Goal: Ask a question

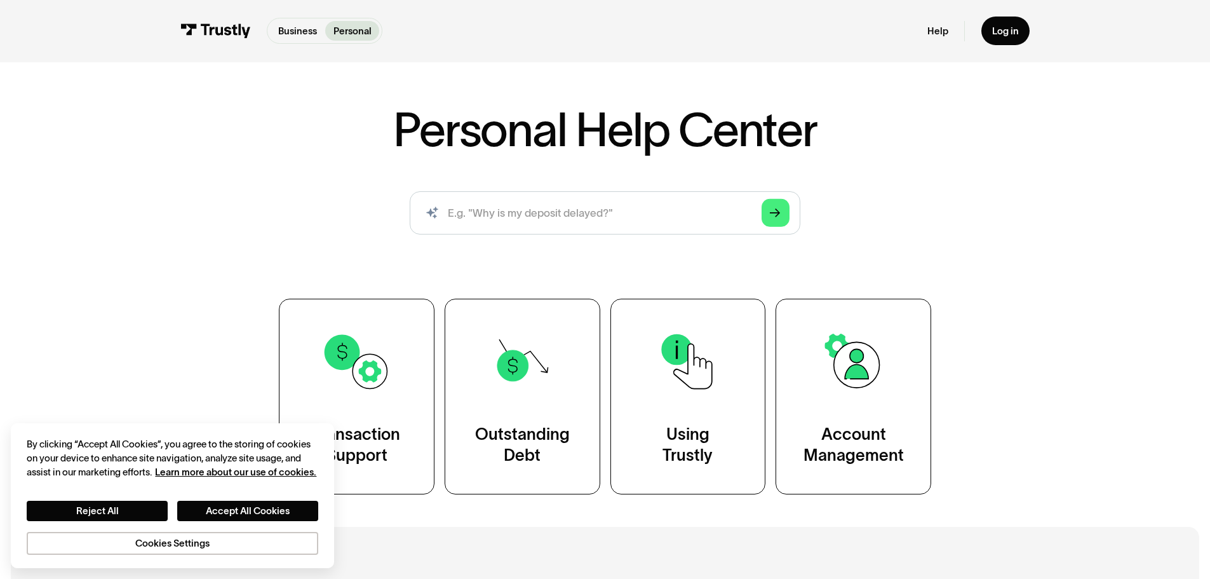
scroll to position [133, 0]
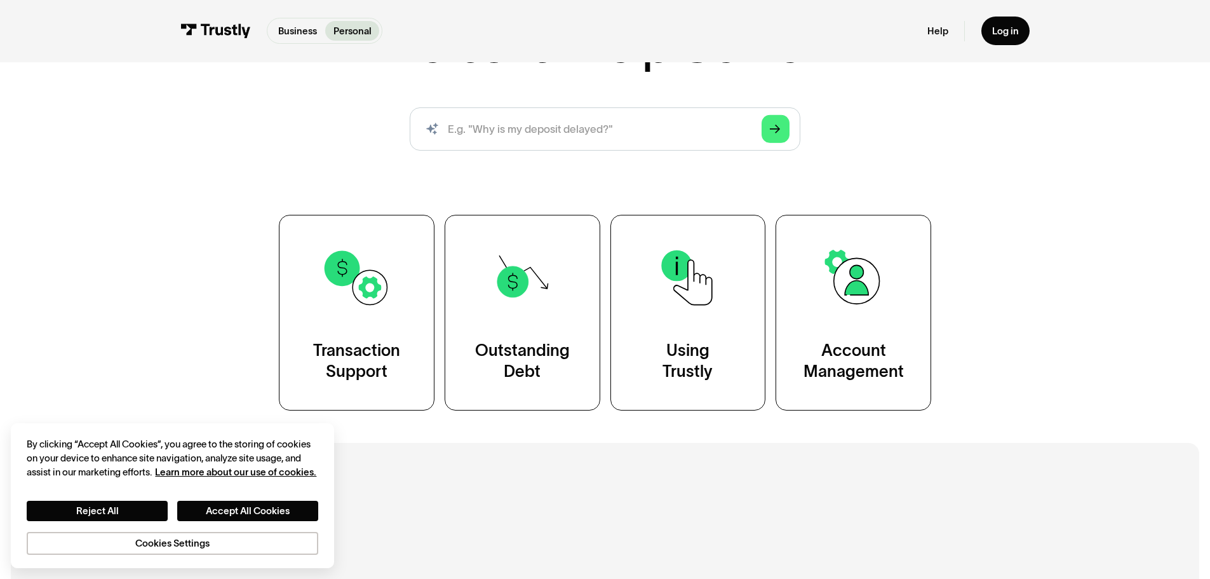
click at [391, 276] on img at bounding box center [356, 278] width 70 height 70
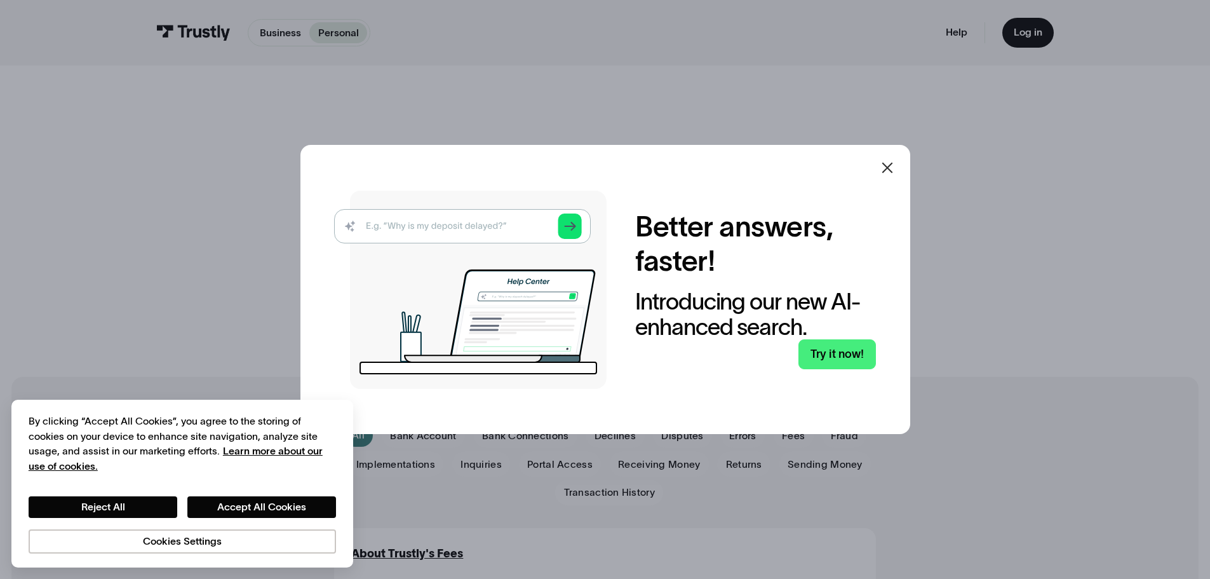
click at [447, 222] on img at bounding box center [470, 290] width 272 height 198
click at [451, 228] on img at bounding box center [470, 290] width 272 height 198
click at [239, 354] on div at bounding box center [605, 289] width 1210 height 579
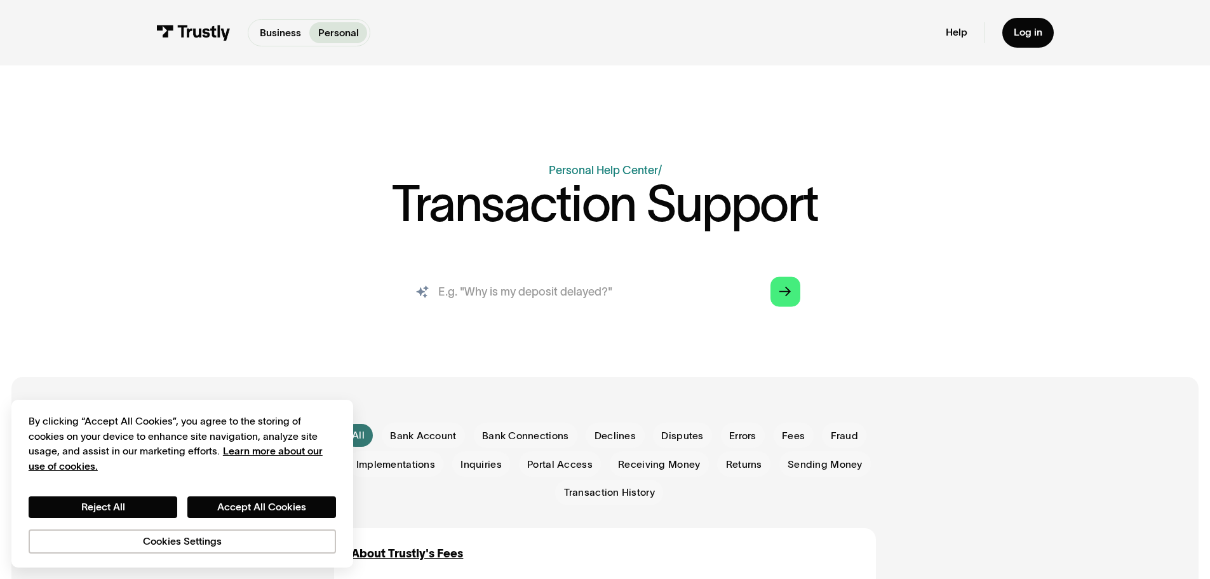
click at [462, 298] on input "search" at bounding box center [604, 292] width 413 height 46
paste input "6VTNR4"
type input "6VTNR4"
click at [786, 290] on icon "Arrow Right" at bounding box center [784, 292] width 11 height 12
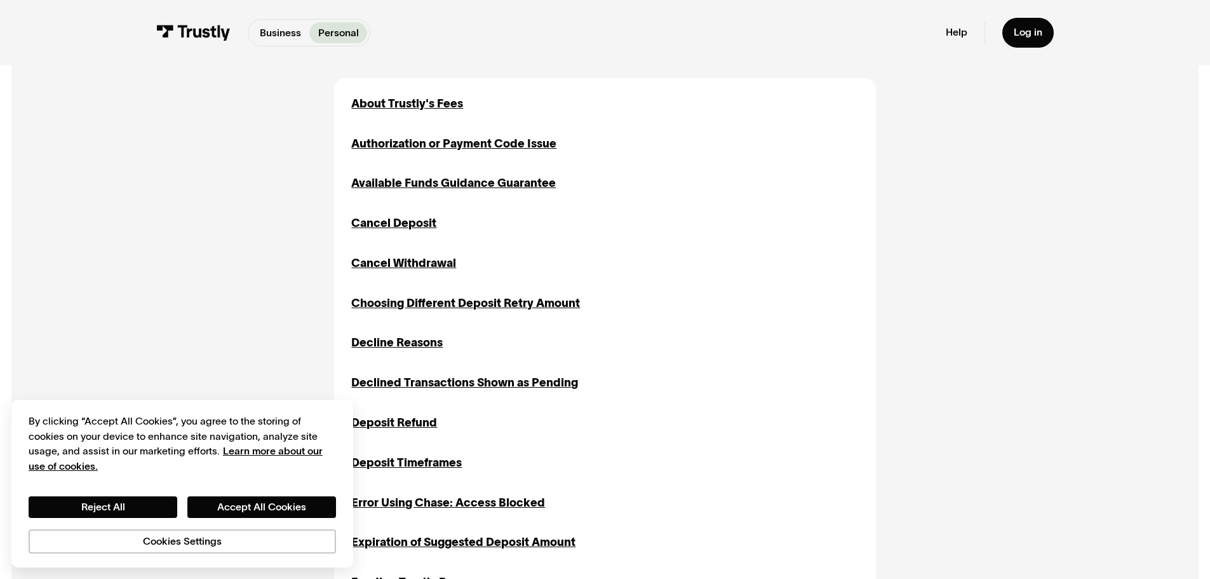
scroll to position [602, 0]
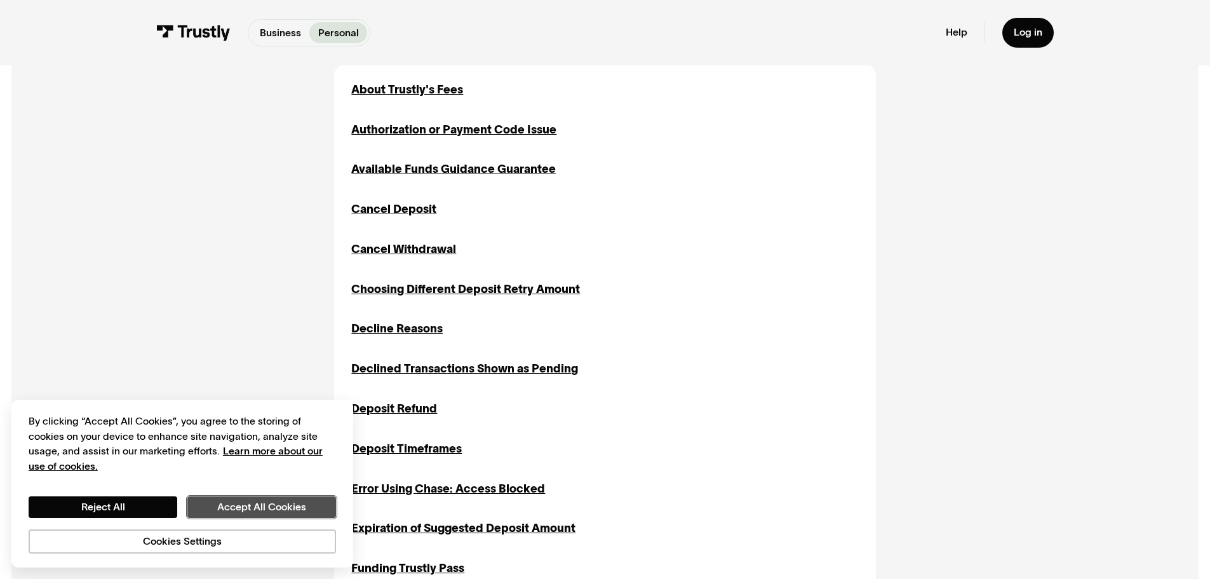
click at [269, 513] on button "Accept All Cookies" at bounding box center [261, 507] width 149 height 22
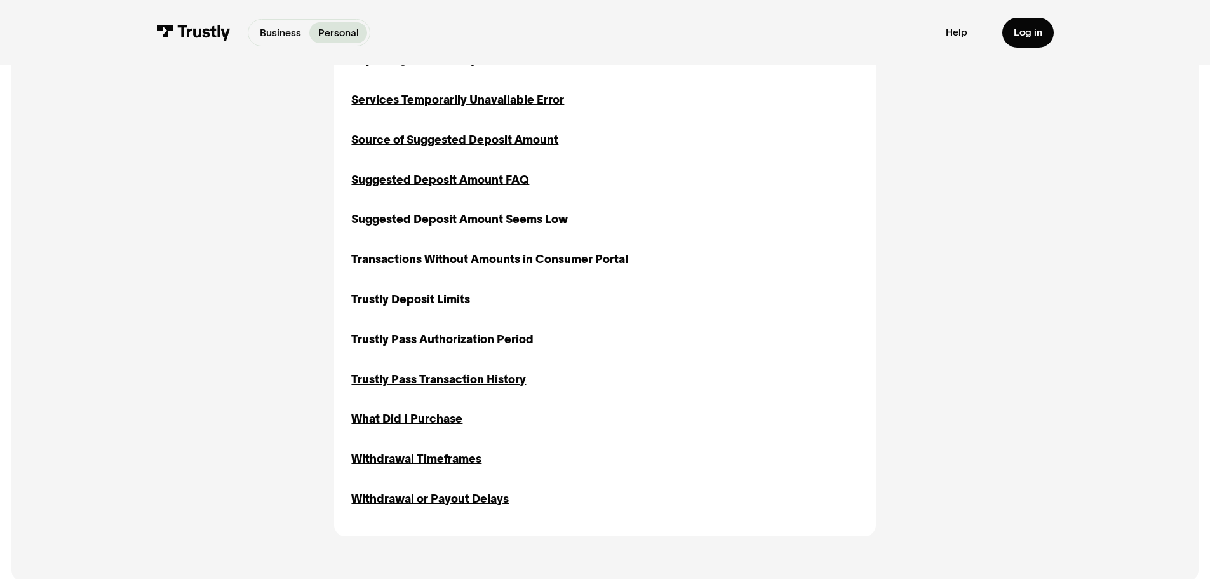
scroll to position [1631, 0]
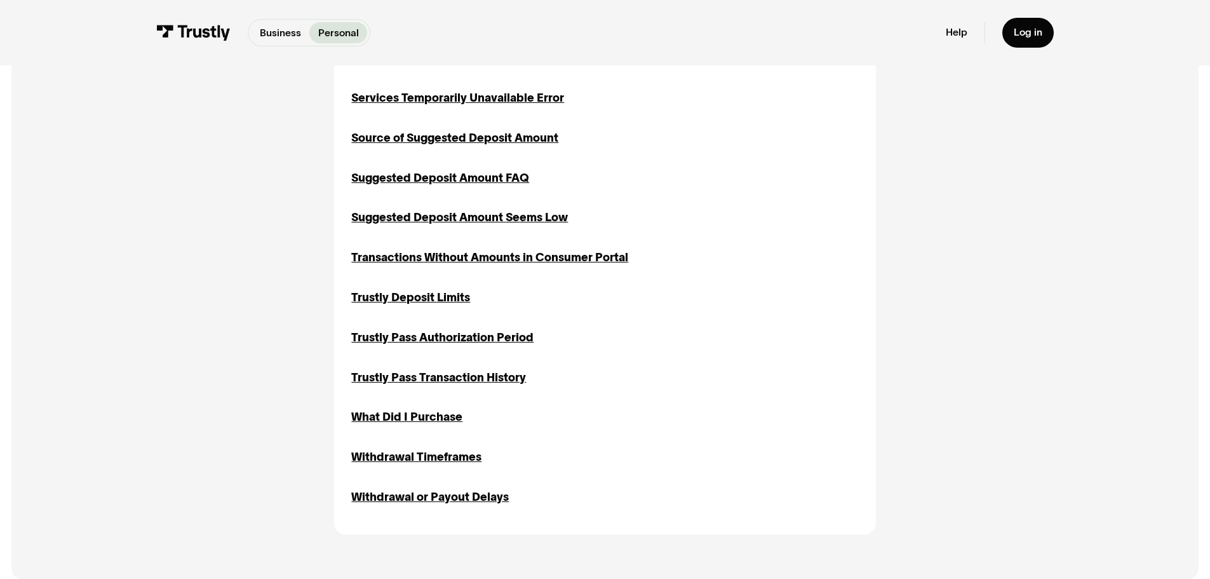
click at [447, 424] on div "What Did I Purchase" at bounding box center [406, 416] width 111 height 17
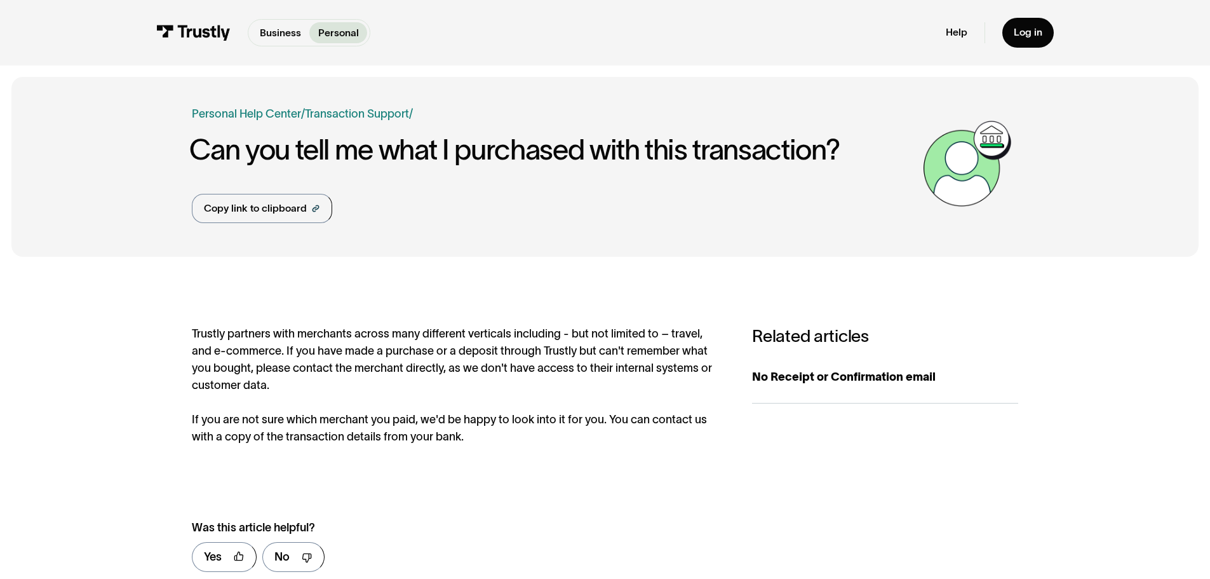
click at [963, 34] on link "Help" at bounding box center [957, 32] width 22 height 13
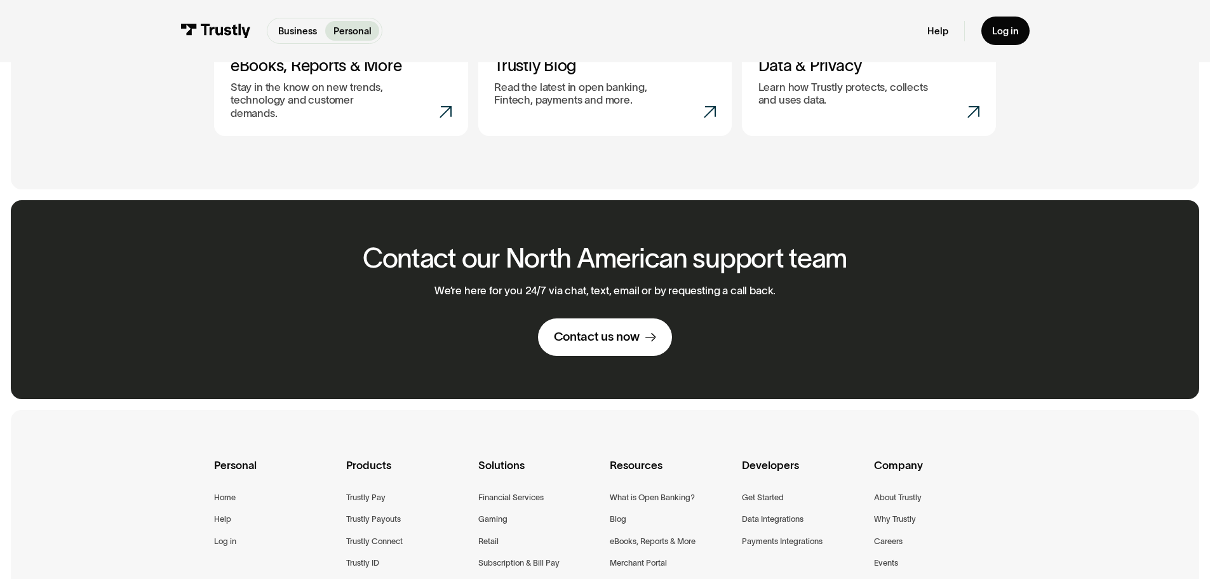
scroll to position [746, 0]
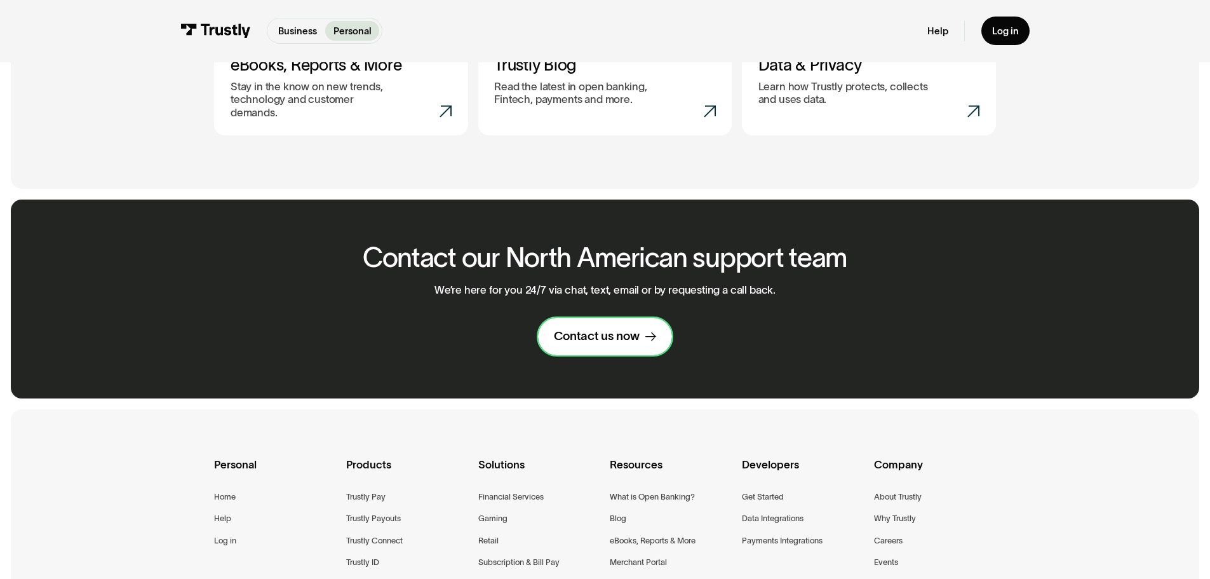
click at [597, 328] on div "Contact us now" at bounding box center [597, 336] width 86 height 16
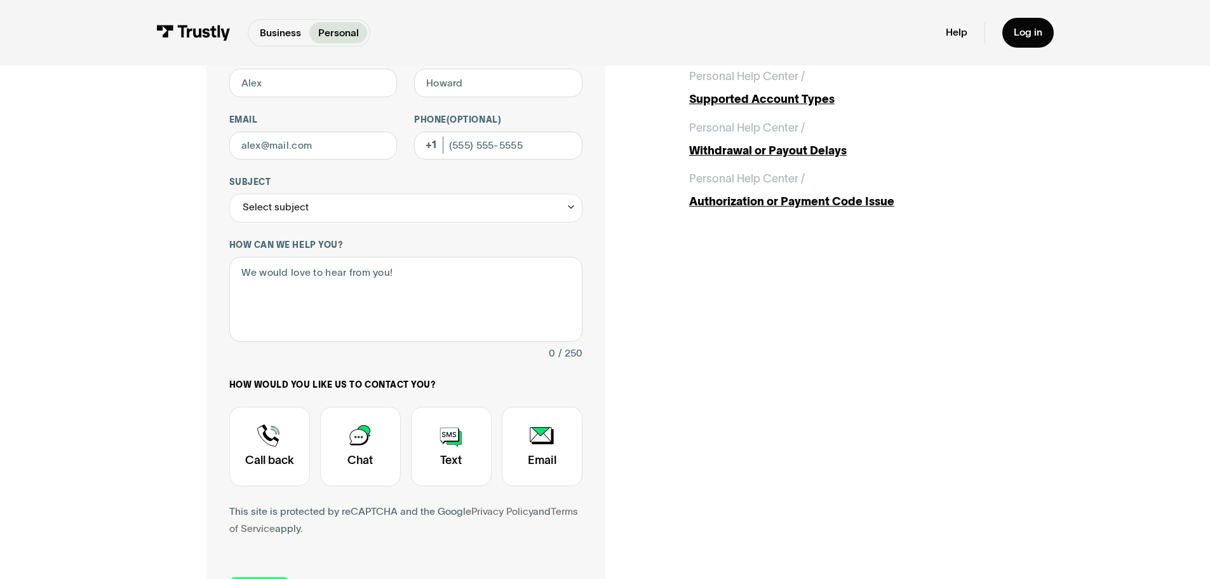
scroll to position [147, 0]
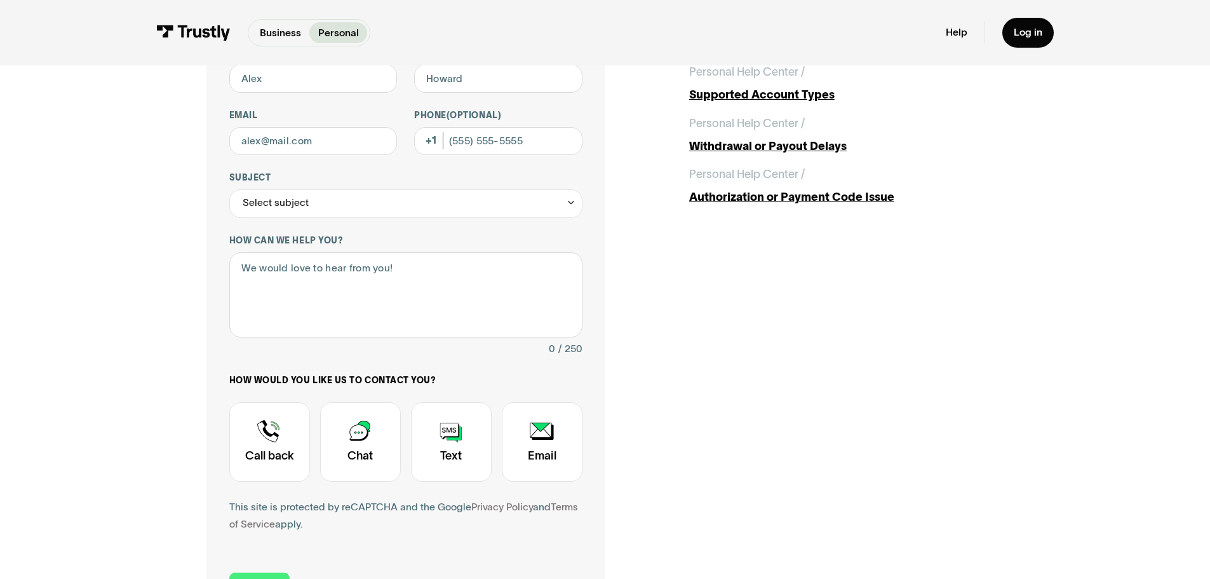
click at [368, 436] on div "Contact Trustly Support" at bounding box center [360, 441] width 81 height 79
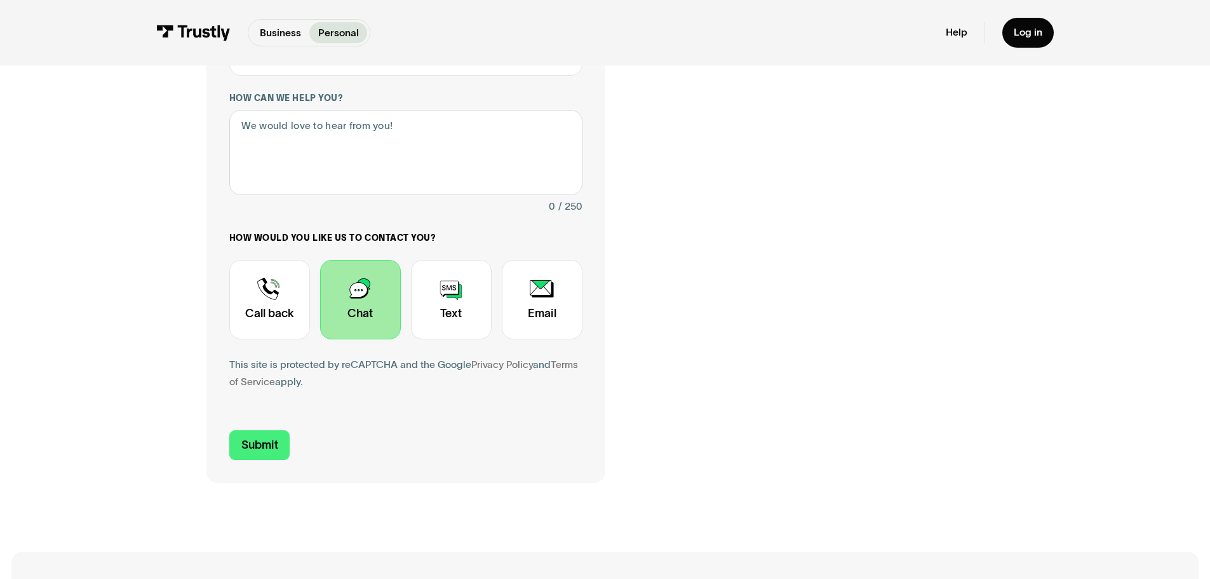
scroll to position [290, 0]
click at [262, 445] on input "Submit" at bounding box center [259, 444] width 61 height 30
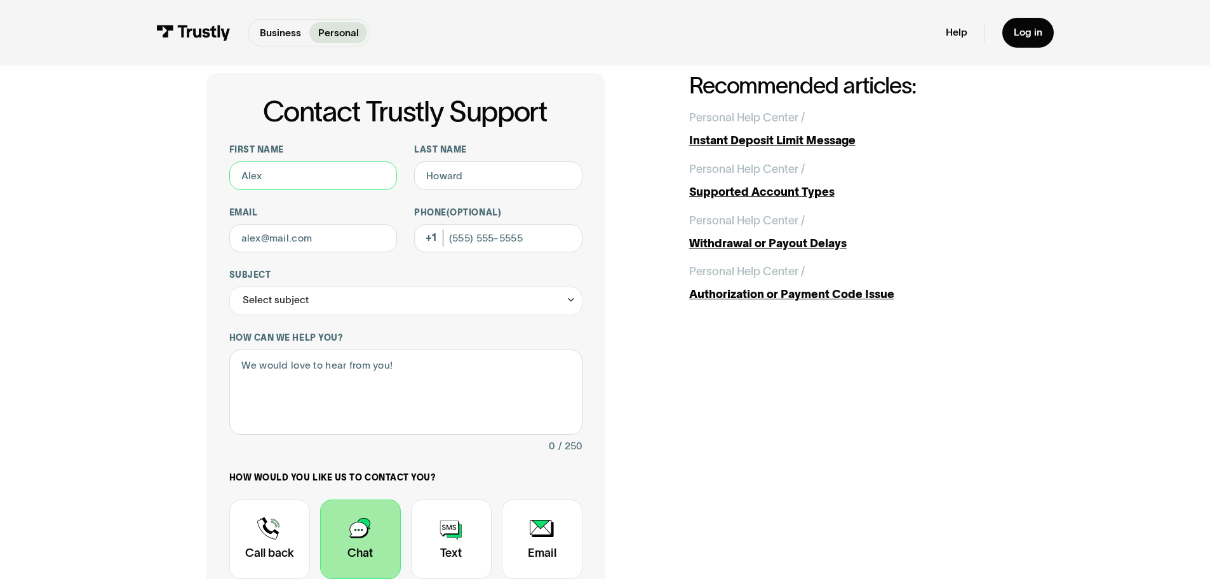
scroll to position [20, 0]
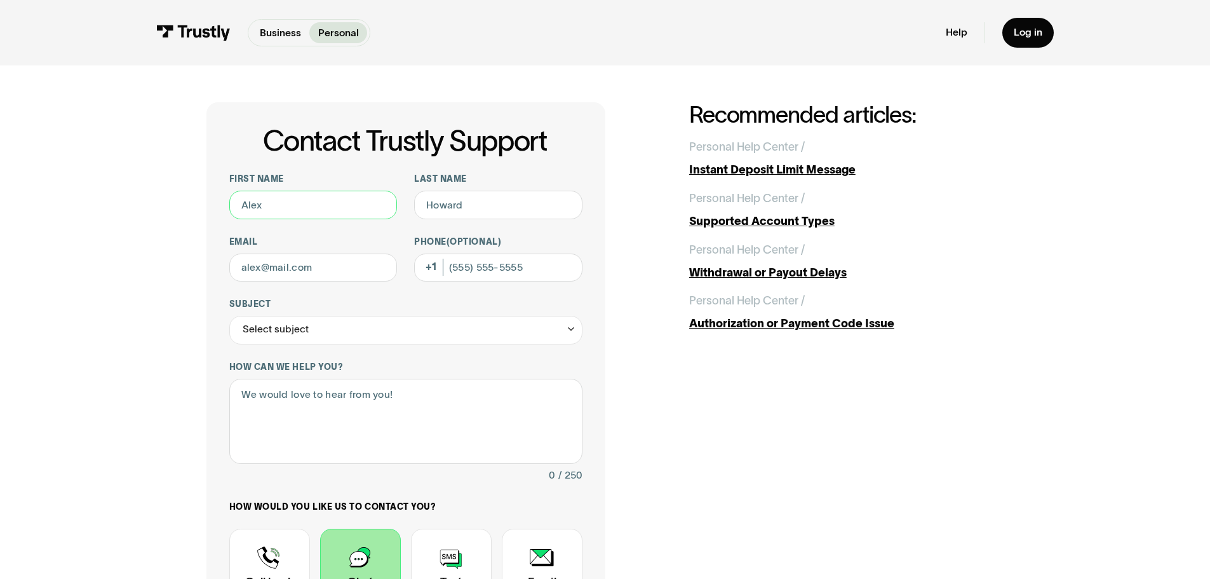
drag, startPoint x: 304, startPoint y: 203, endPoint x: 309, endPoint y: 215, distance: 12.3
click at [304, 203] on input "First name" at bounding box center [313, 205] width 168 height 29
type input "[PERSON_NAME]"
type input "[PERSON_NAME][EMAIL_ADDRESS][PERSON_NAME][DOMAIN_NAME]"
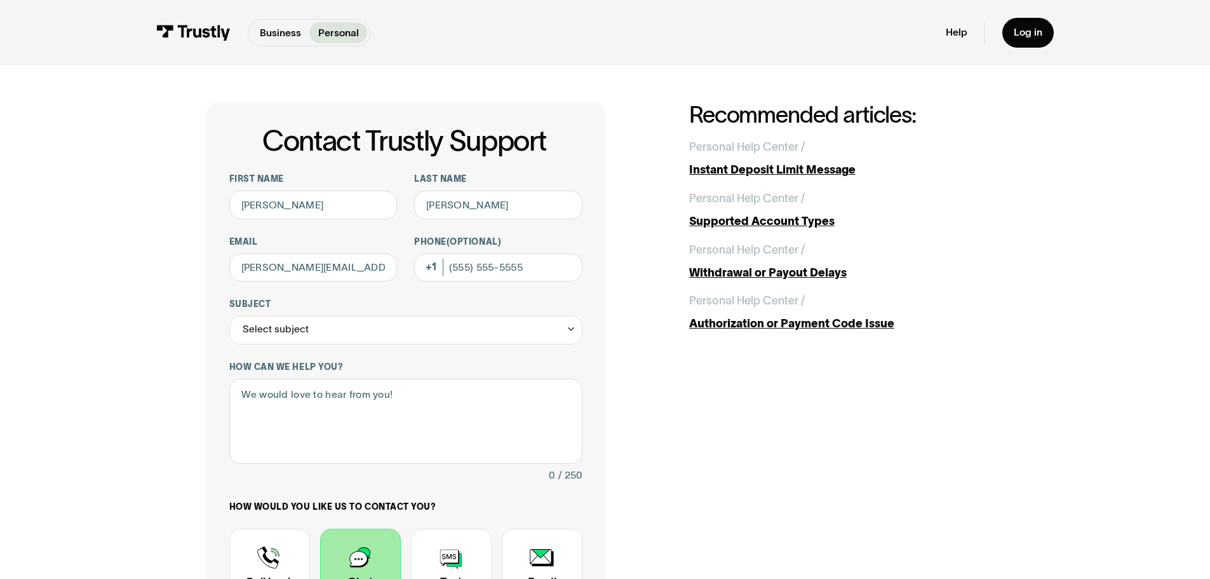
click at [410, 335] on div "Select subject" at bounding box center [405, 330] width 353 height 29
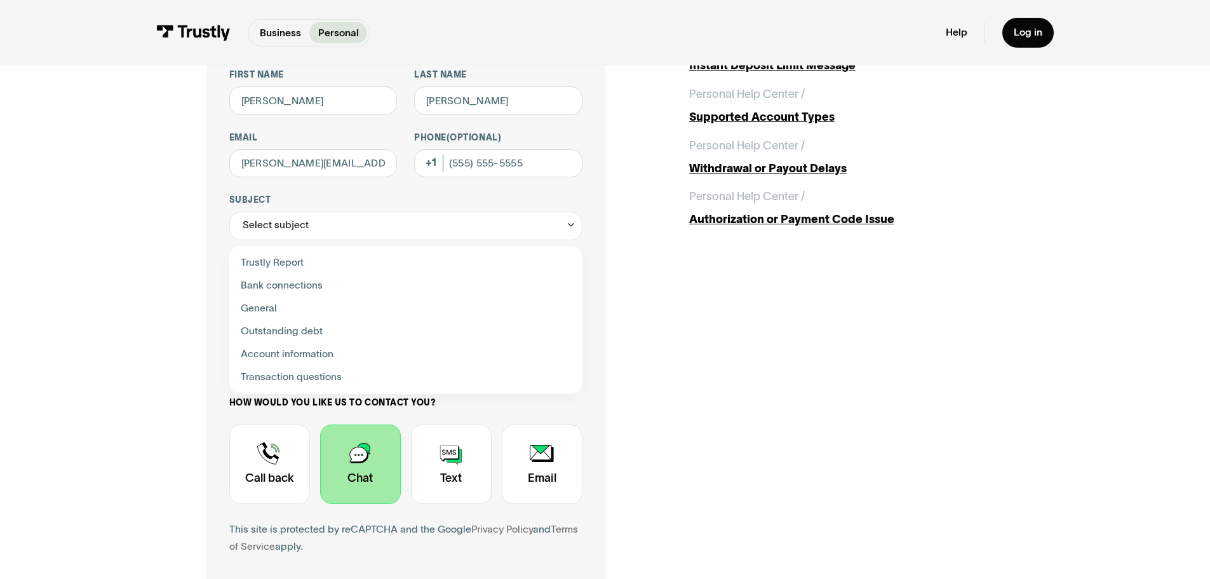
scroll to position [125, 0]
click at [331, 379] on div "Contact Trustly Support" at bounding box center [406, 376] width 342 height 23
type input "**********"
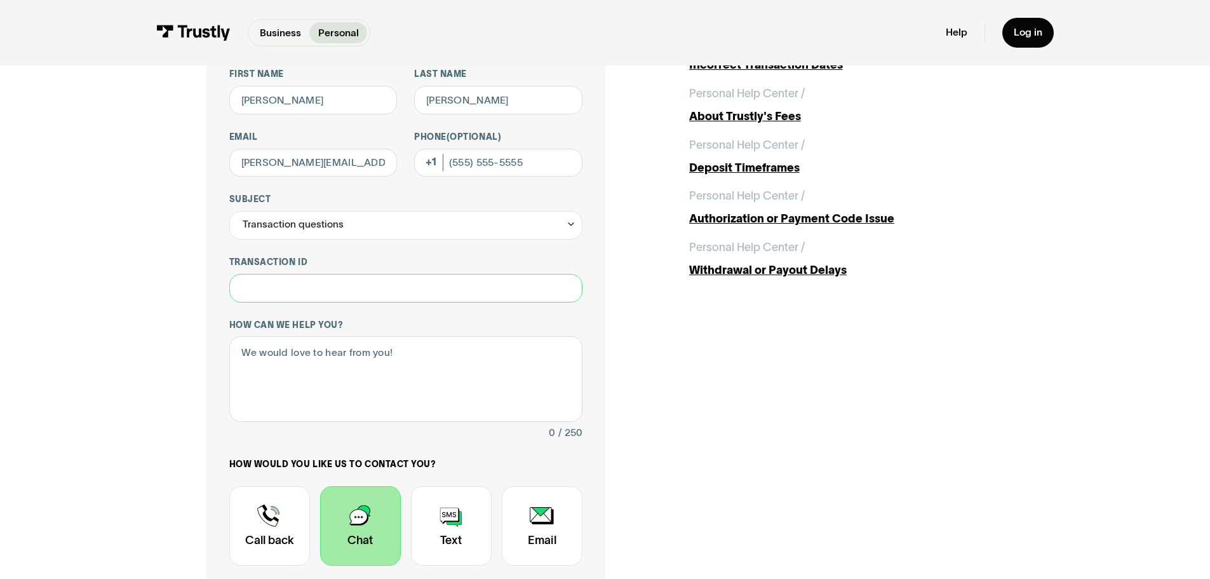
click at [292, 291] on input "Transaction ID" at bounding box center [405, 288] width 353 height 29
paste input "******"
type input "******"
click at [349, 354] on textarea "How can we help you?" at bounding box center [405, 379] width 353 height 86
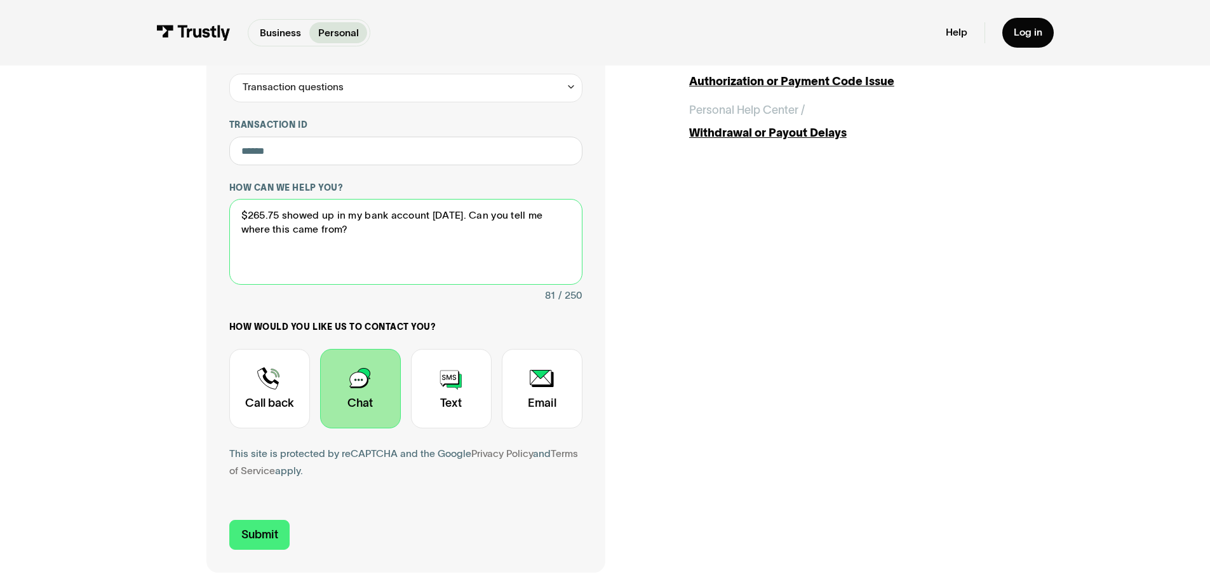
scroll to position [270, 0]
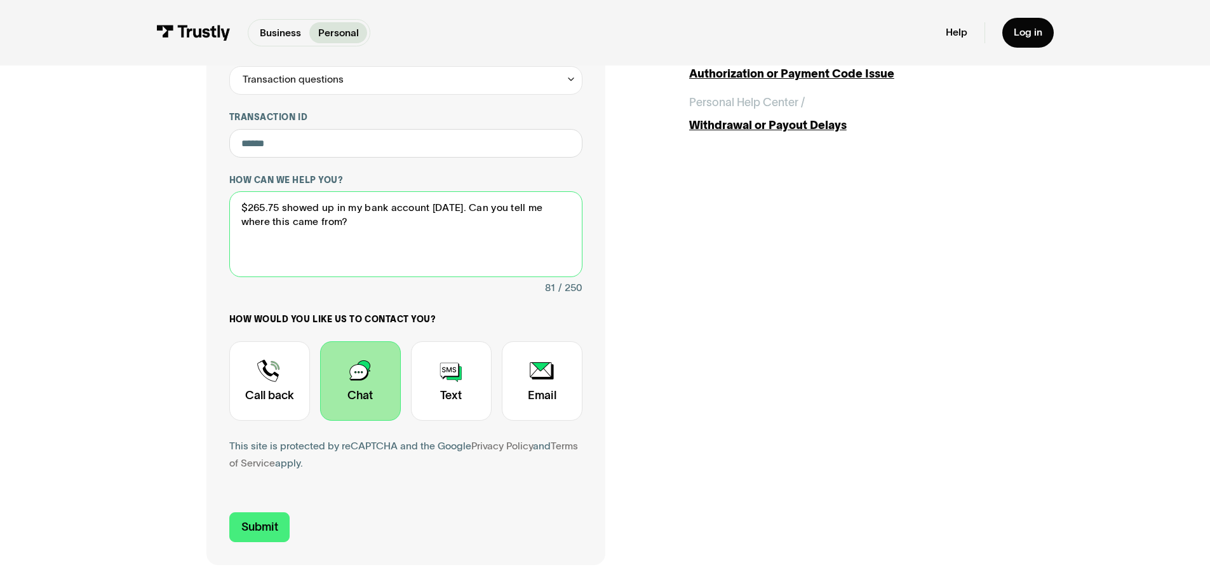
type textarea "$265.75 showed up in my bank account [DATE]. Can you tell me where this came fr…"
click at [257, 530] on input "Submit" at bounding box center [259, 527] width 61 height 30
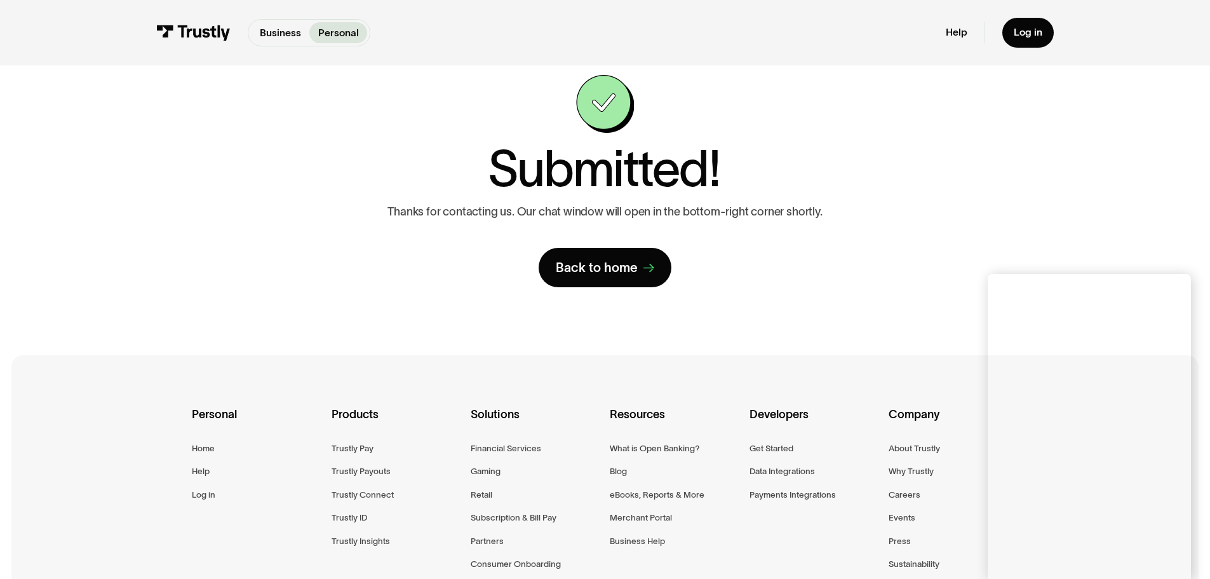
scroll to position [66, 0]
